Goal: Find specific page/section: Find specific page/section

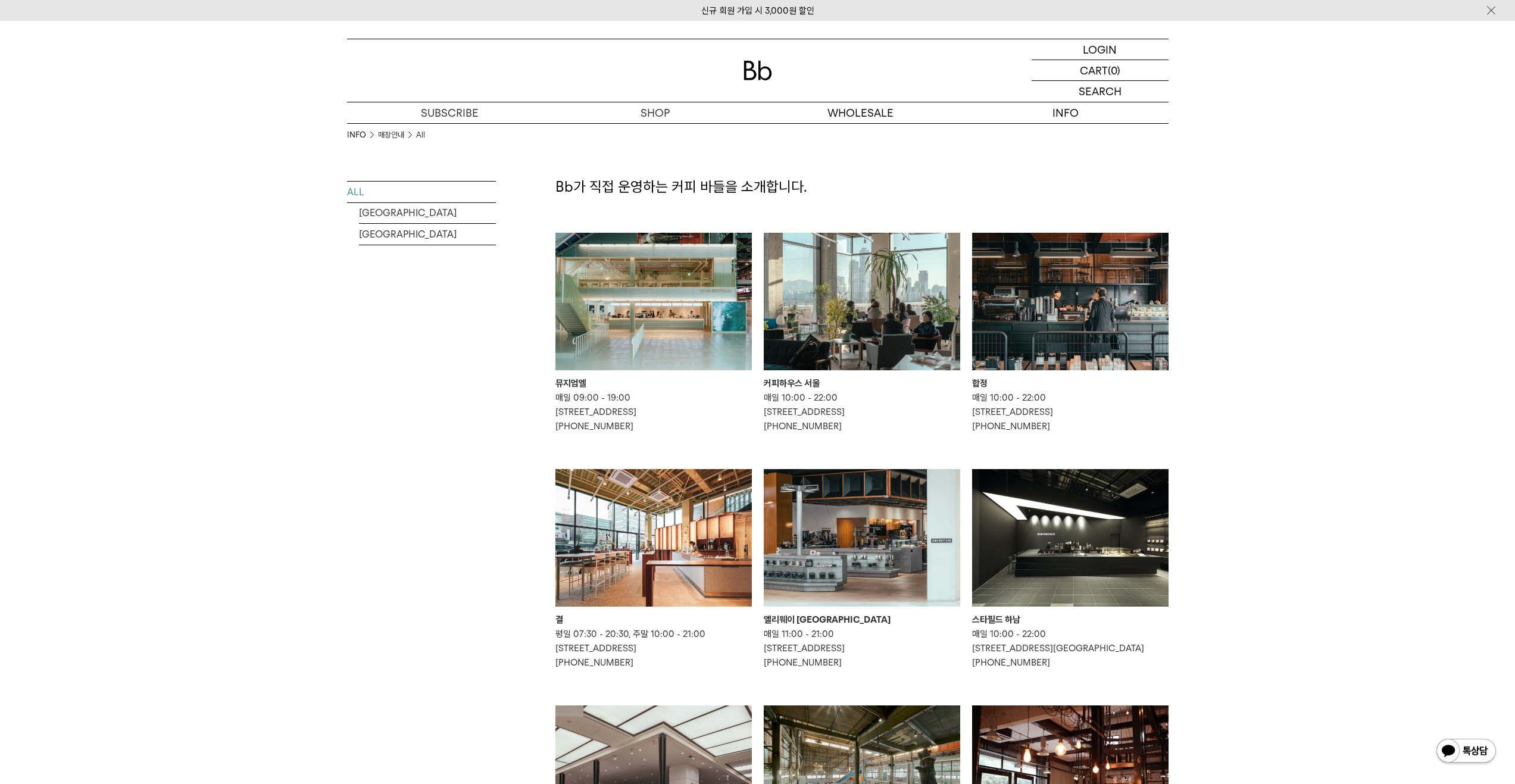
click at [856, 349] on img at bounding box center [862, 301] width 197 height 137
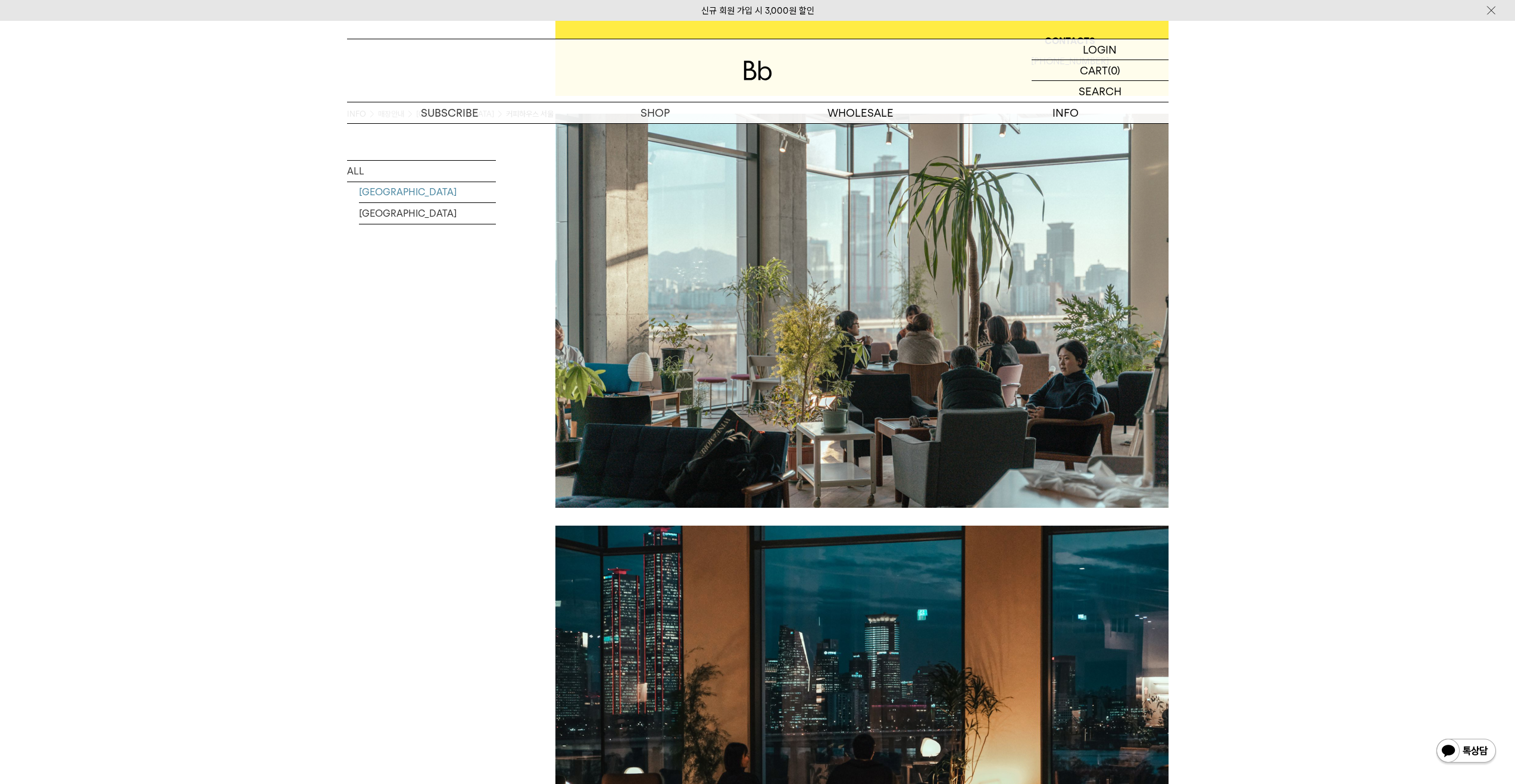
scroll to position [417, 0]
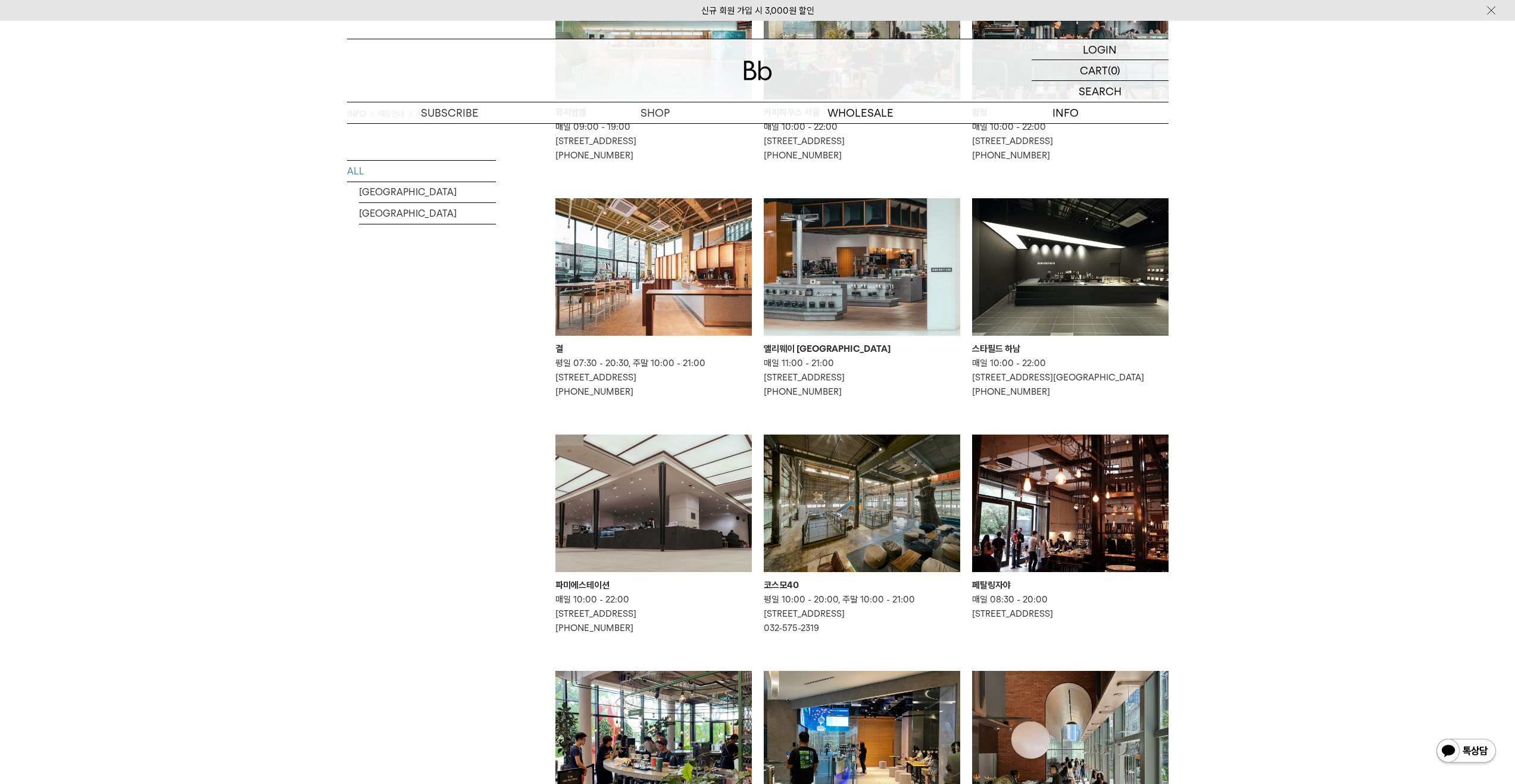
scroll to position [32, 0]
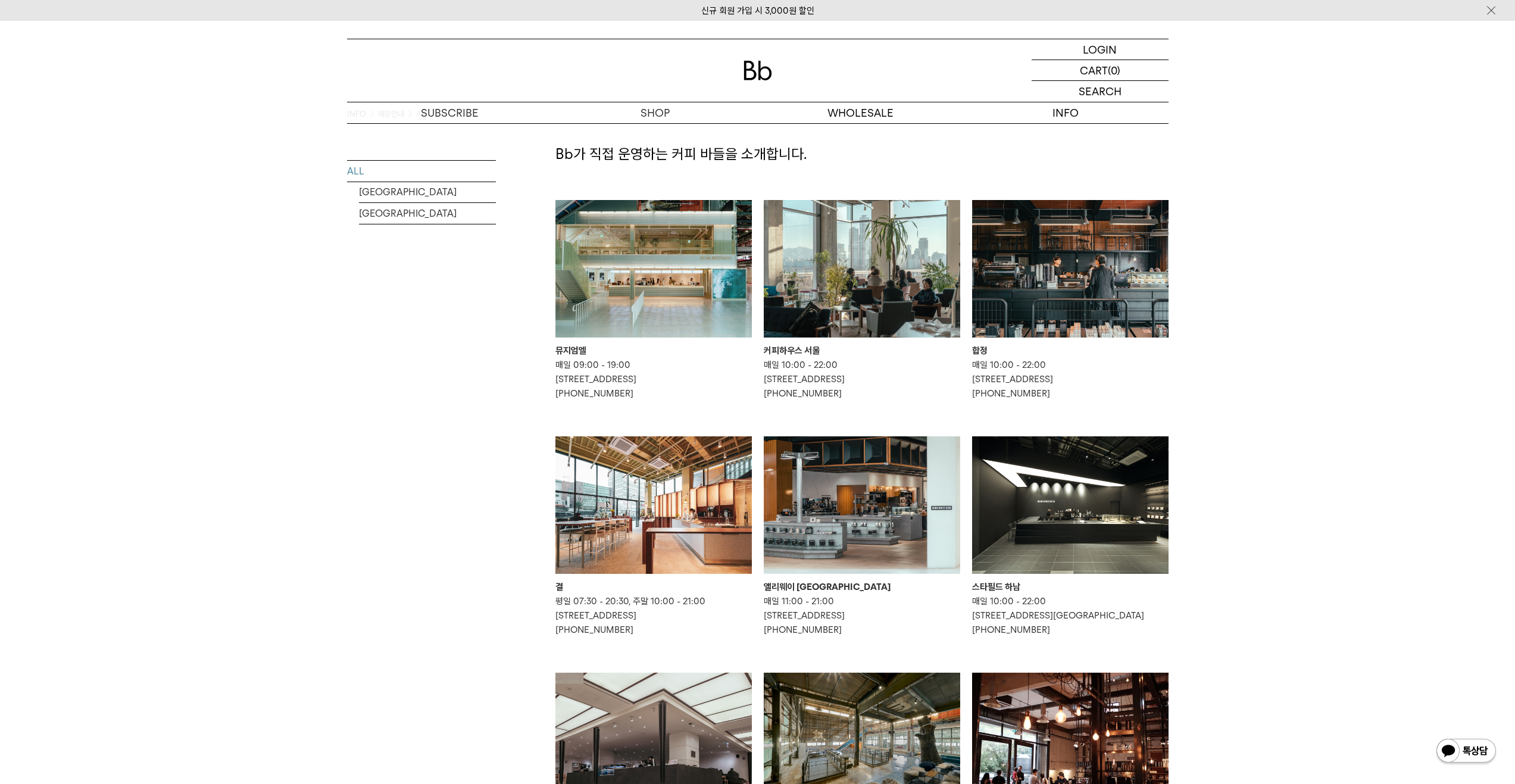
click at [1074, 293] on img at bounding box center [1070, 269] width 197 height 137
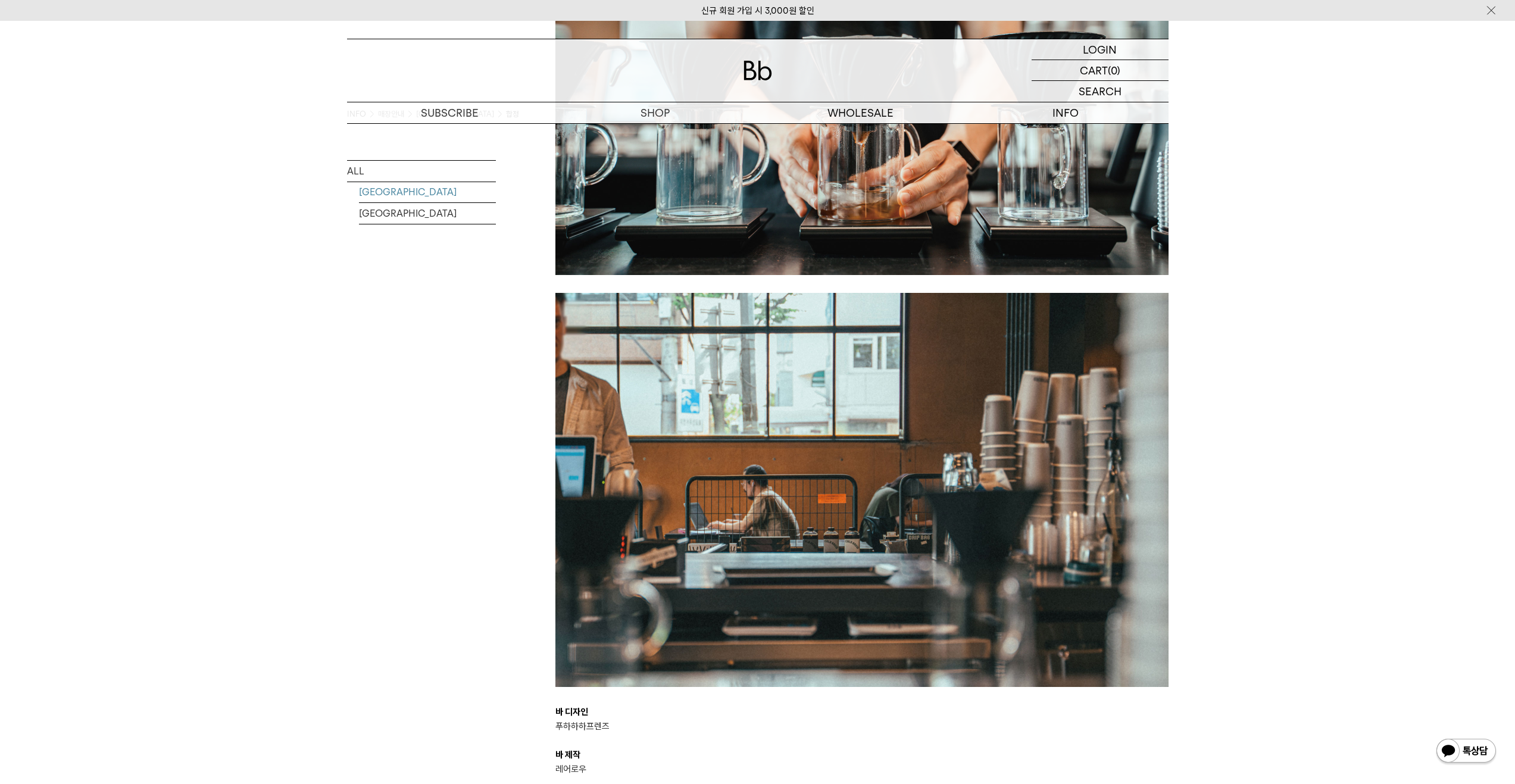
scroll to position [1965, 0]
